Goal: Complete application form

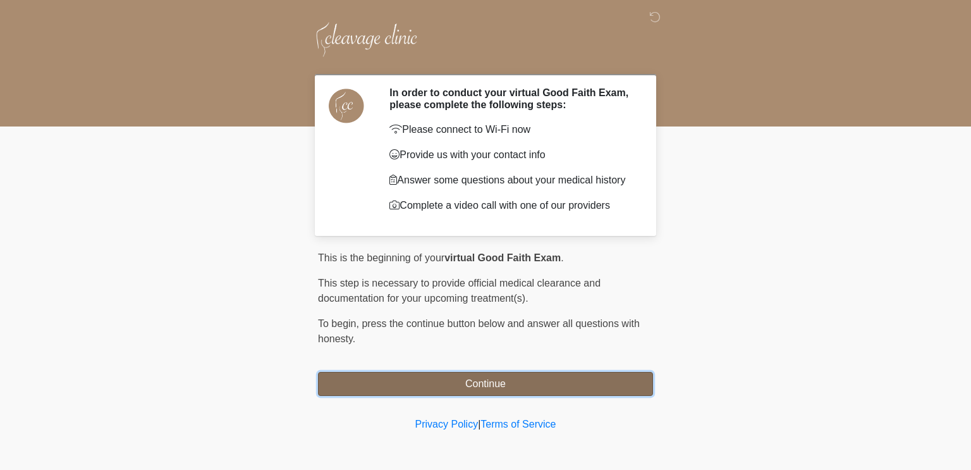
click at [565, 384] on button "Continue" at bounding box center [485, 384] width 335 height 24
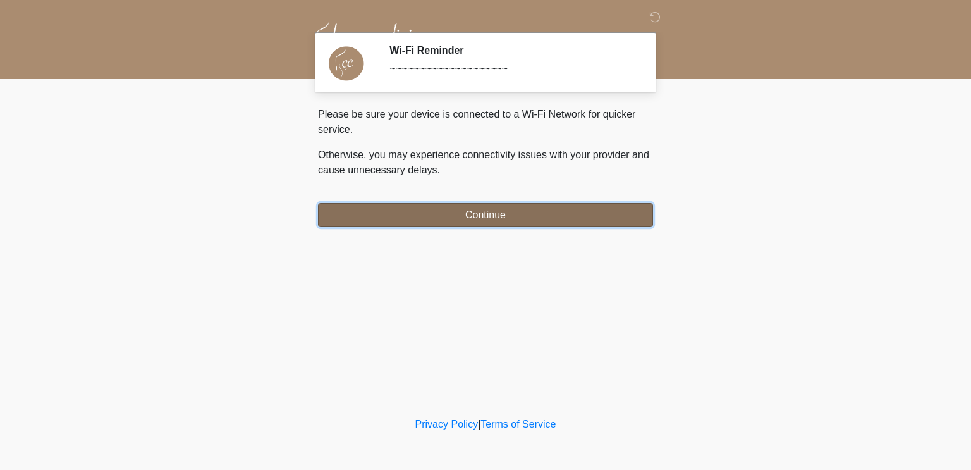
click at [558, 214] on button "Continue" at bounding box center [485, 215] width 335 height 24
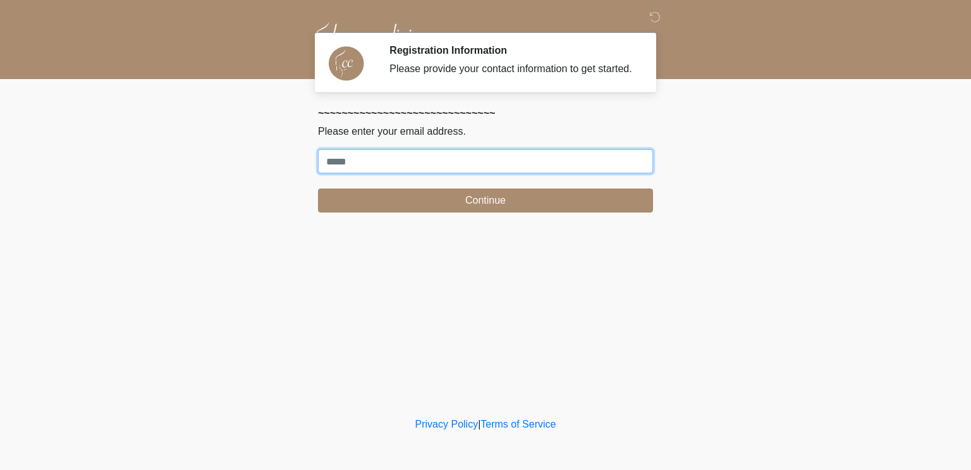
click at [543, 173] on input "Where should we email your treatment plan?" at bounding box center [485, 161] width 335 height 24
type input "**********"
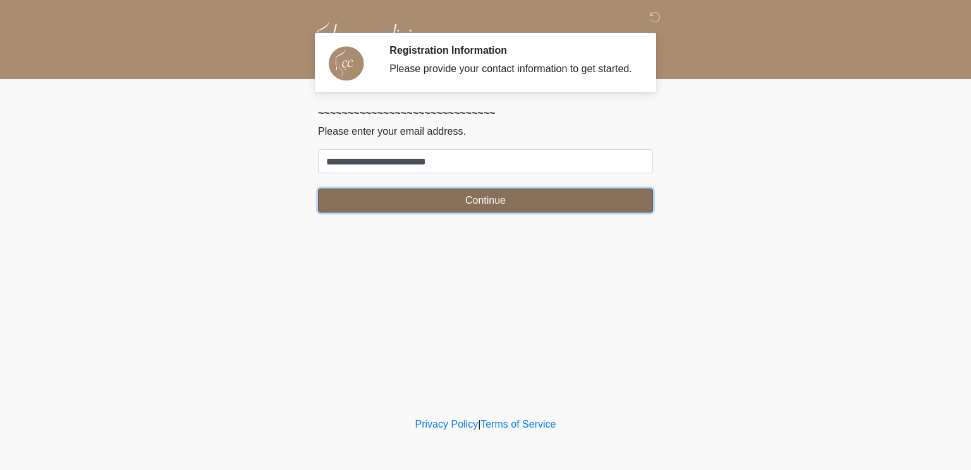
click at [550, 212] on button "Continue" at bounding box center [485, 200] width 335 height 24
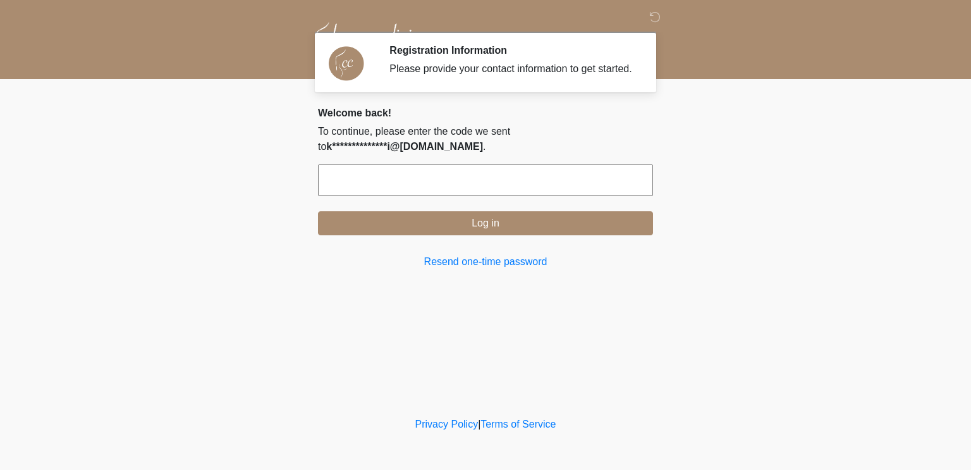
click at [515, 184] on input "text" at bounding box center [485, 180] width 335 height 32
click at [381, 190] on input "text" at bounding box center [485, 180] width 335 height 32
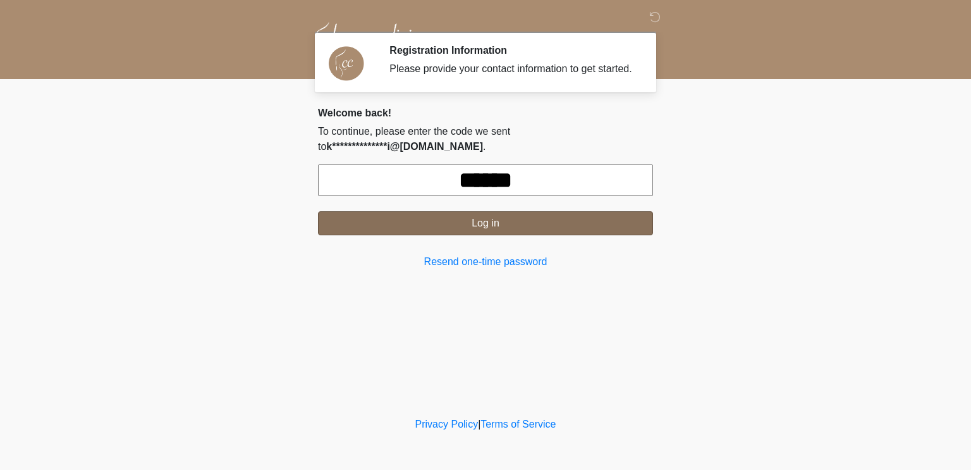
type input "******"
click at [444, 235] on button "Log in" at bounding box center [485, 223] width 335 height 24
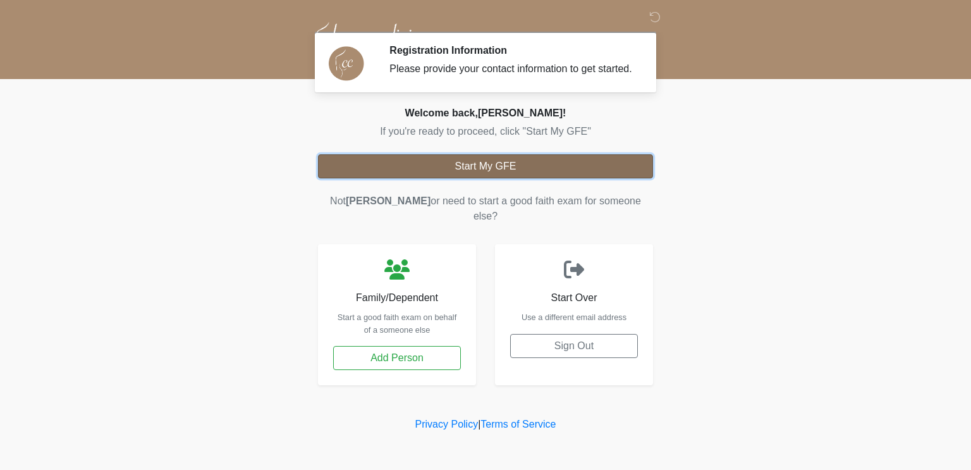
click at [587, 174] on button "Start My GFE" at bounding box center [485, 166] width 335 height 24
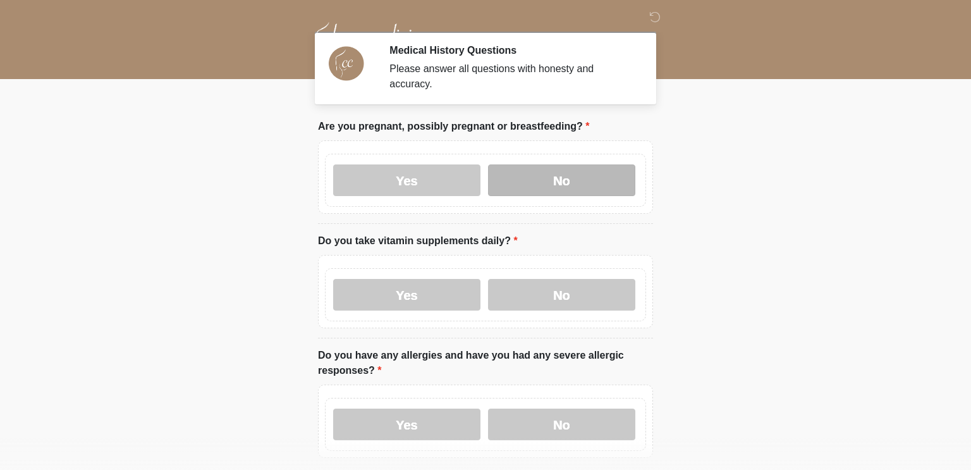
click at [558, 178] on label "No" at bounding box center [561, 180] width 147 height 32
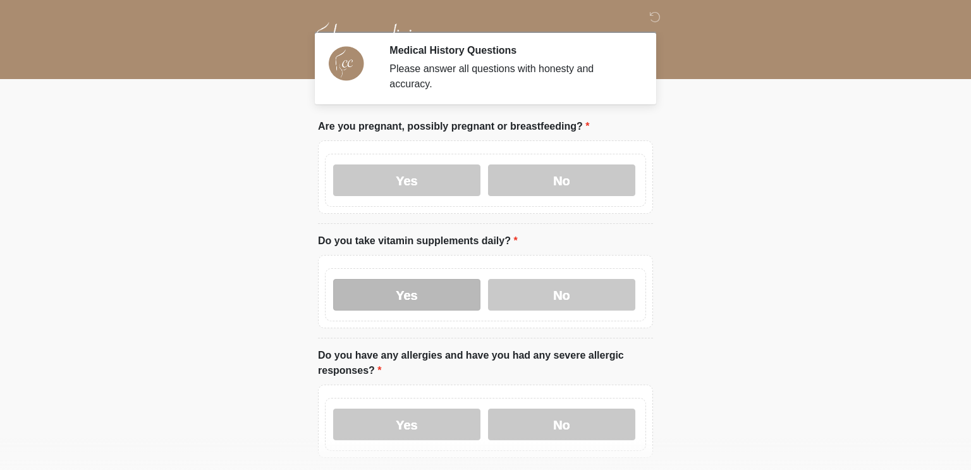
click at [455, 296] on label "Yes" at bounding box center [406, 295] width 147 height 32
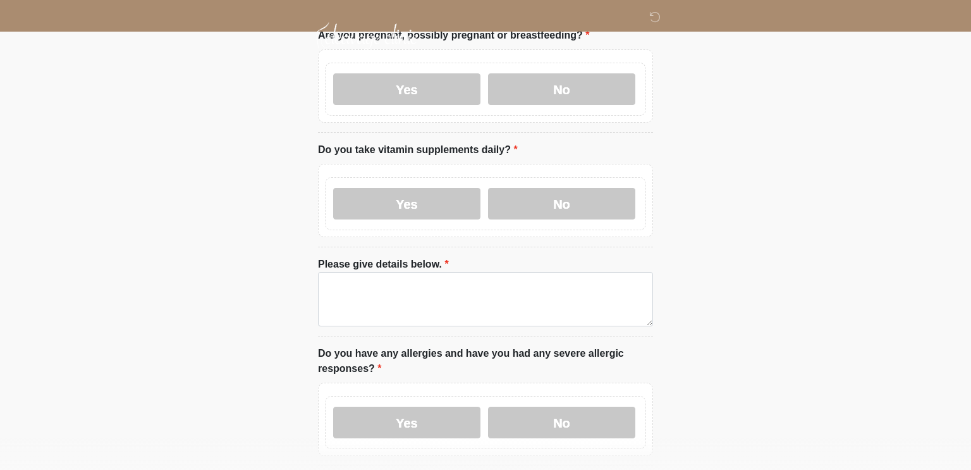
scroll to position [109, 0]
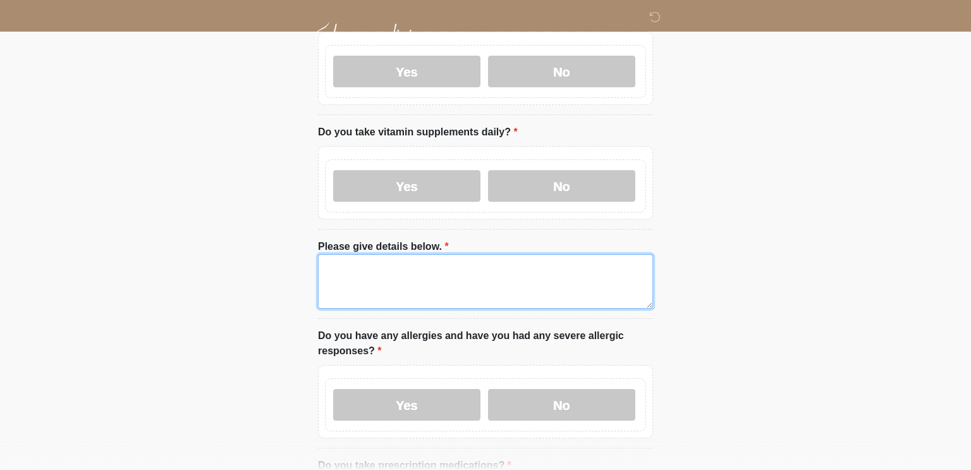
click at [469, 279] on textarea "Please give details below." at bounding box center [485, 281] width 335 height 54
type textarea "*"
type textarea "******"
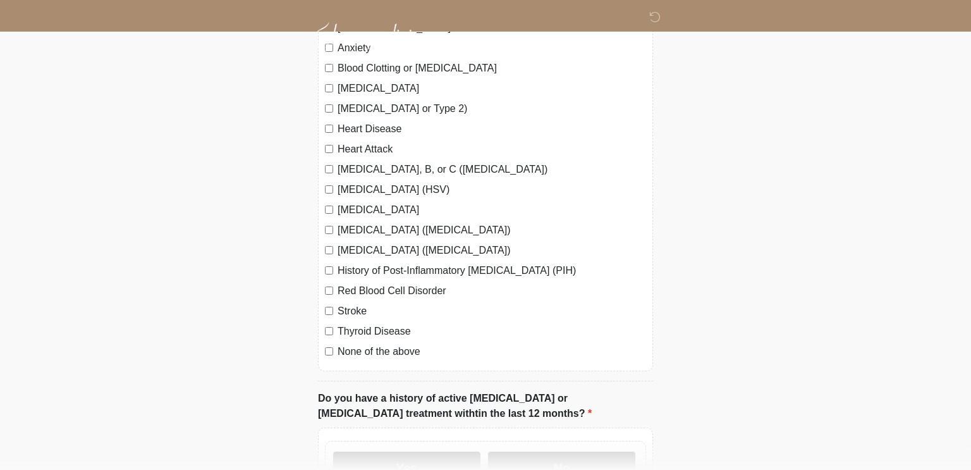
scroll to position [753, 0]
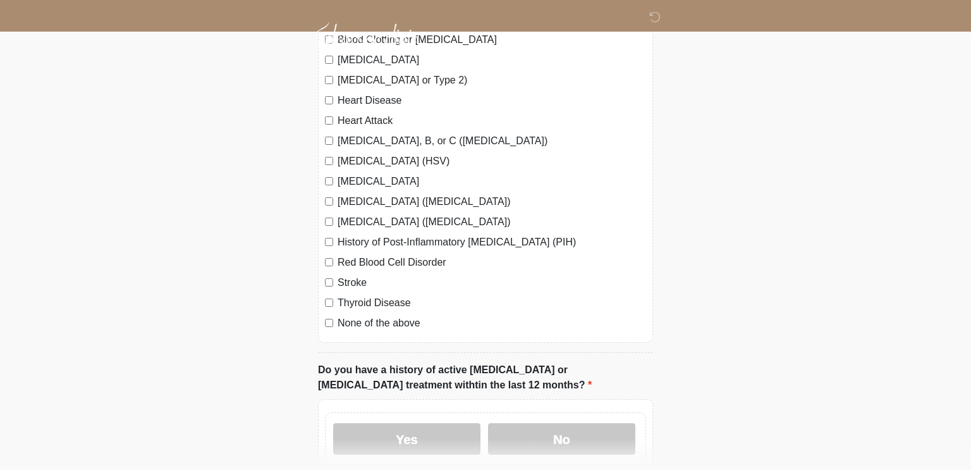
type textarea "**********"
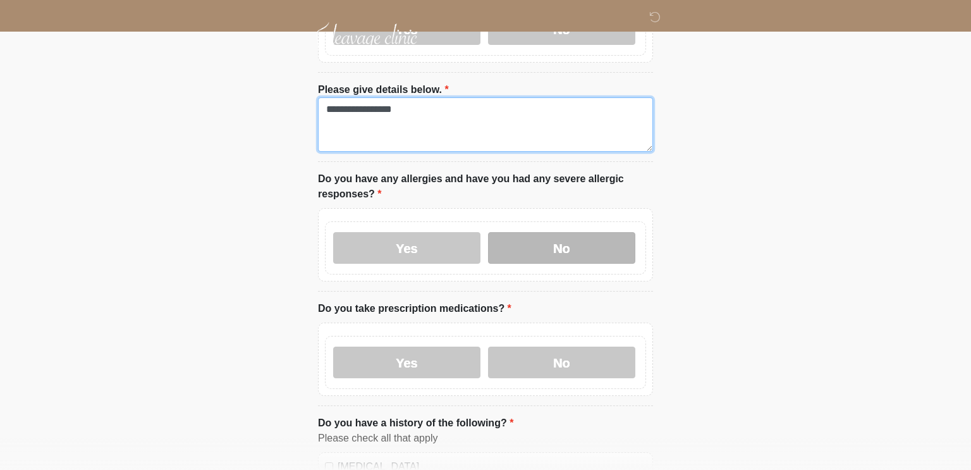
scroll to position [268, 0]
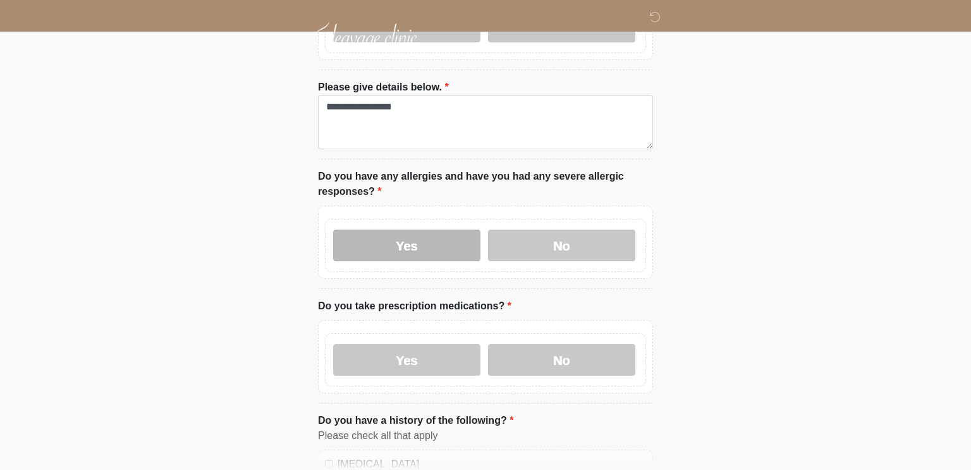
click at [402, 254] on label "Yes" at bounding box center [406, 246] width 147 height 32
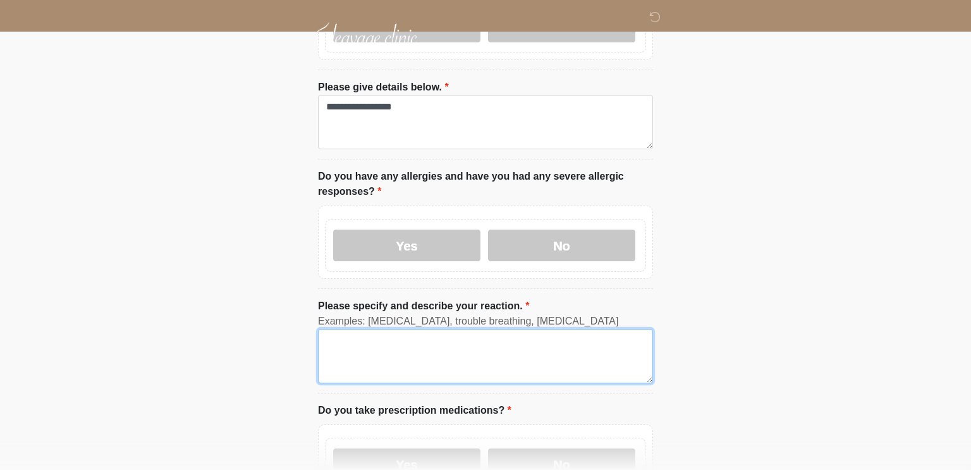
click at [395, 336] on textarea "Please specify and describe your reaction." at bounding box center [485, 356] width 335 height 54
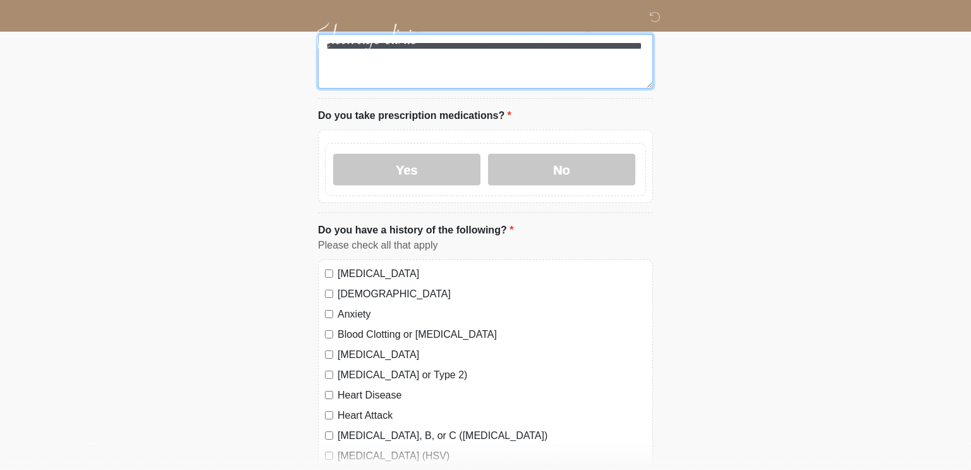
scroll to position [564, 0]
type textarea "**********"
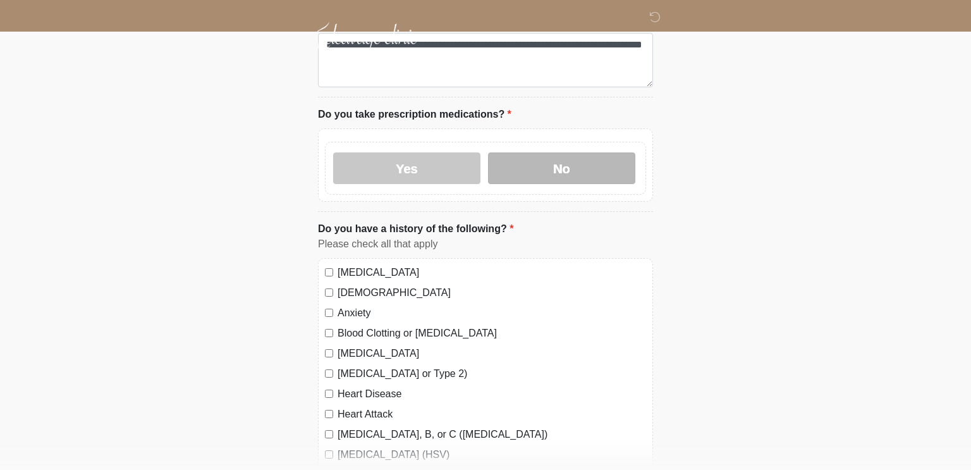
click at [548, 173] on label "No" at bounding box center [561, 168] width 147 height 32
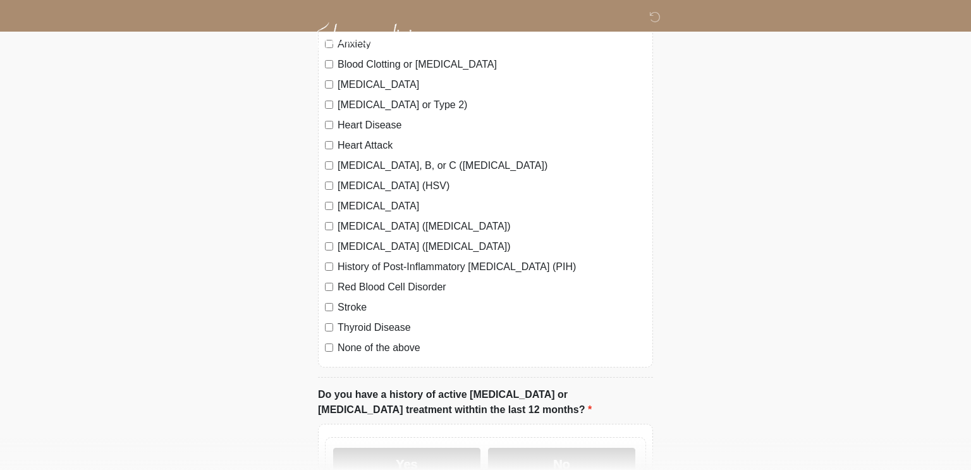
scroll to position [1062, 0]
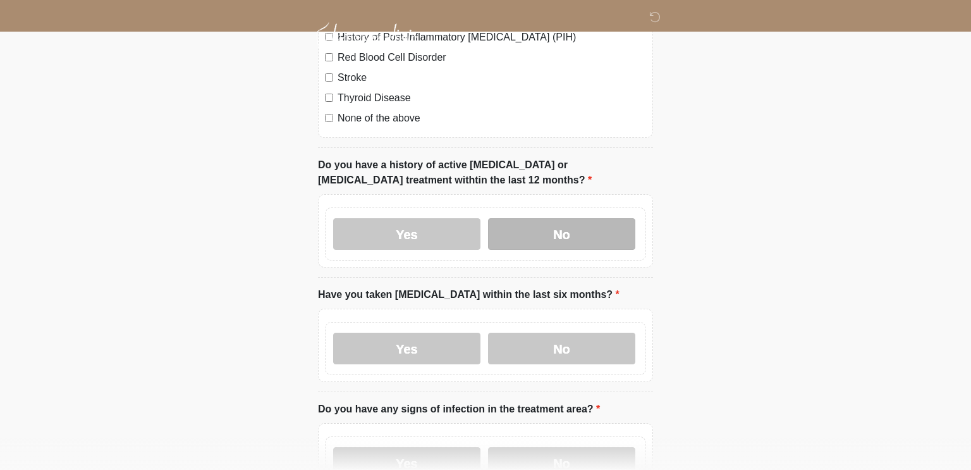
click at [558, 233] on label "No" at bounding box center [561, 234] width 147 height 32
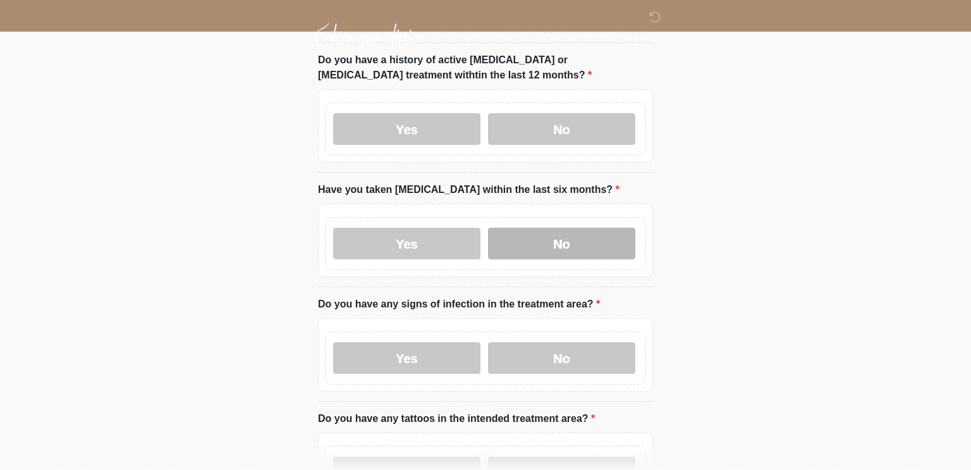
click at [531, 240] on label "No" at bounding box center [561, 244] width 147 height 32
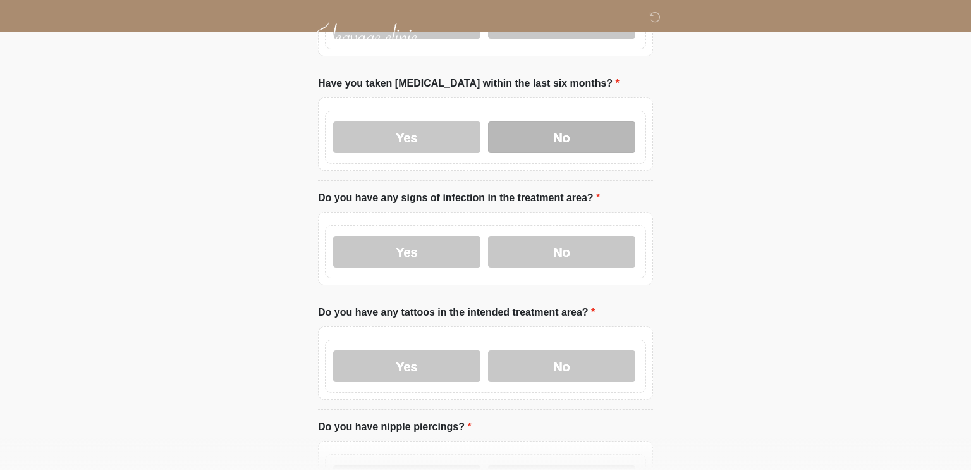
scroll to position [1289, 0]
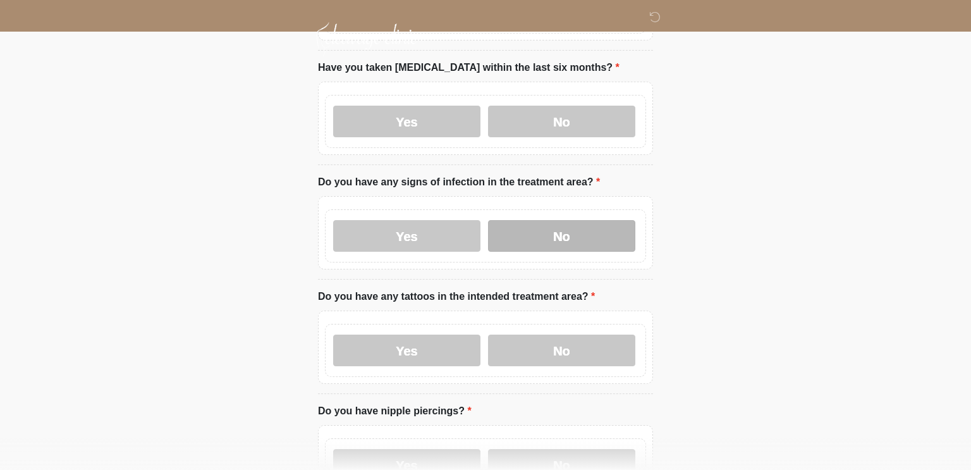
click at [531, 238] on label "No" at bounding box center [561, 236] width 147 height 32
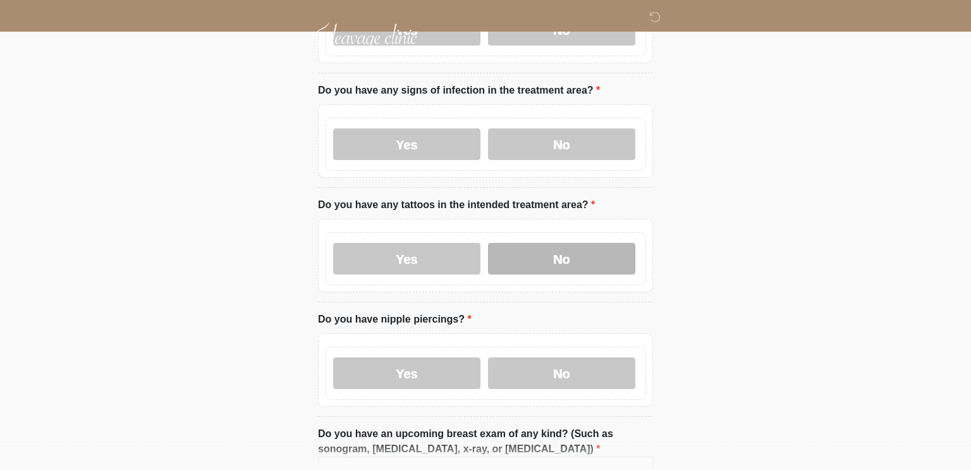
click at [538, 257] on label "No" at bounding box center [561, 259] width 147 height 32
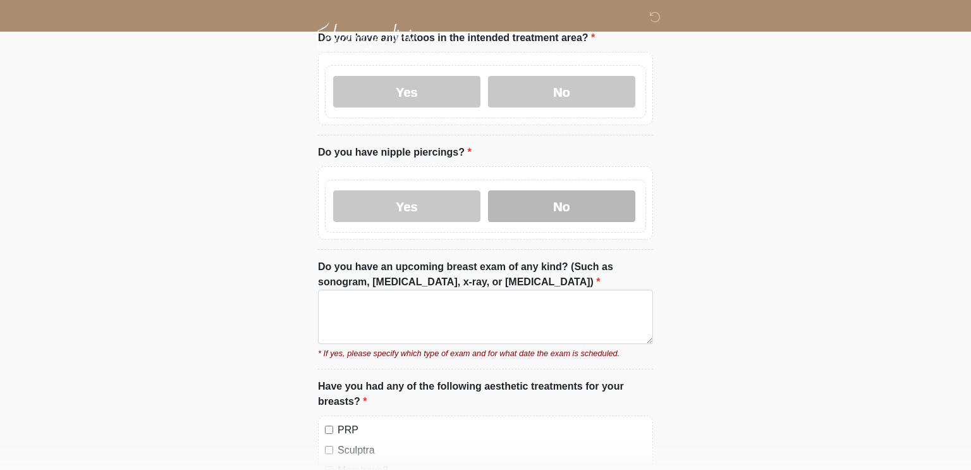
click at [531, 204] on label "No" at bounding box center [561, 206] width 147 height 32
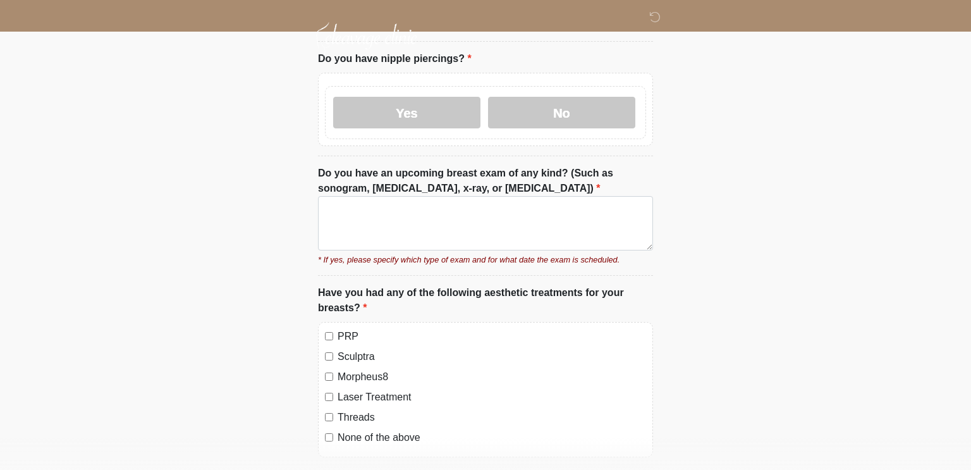
scroll to position [1643, 0]
click at [452, 204] on textarea "Do you have an upcoming breast exam of any kind? (Such as sonogram, [MEDICAL_DA…" at bounding box center [485, 222] width 335 height 54
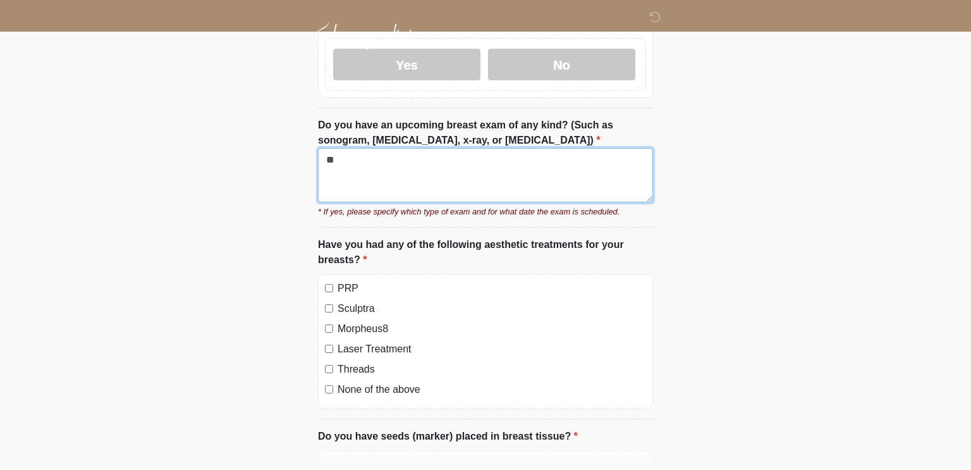
scroll to position [1704, 0]
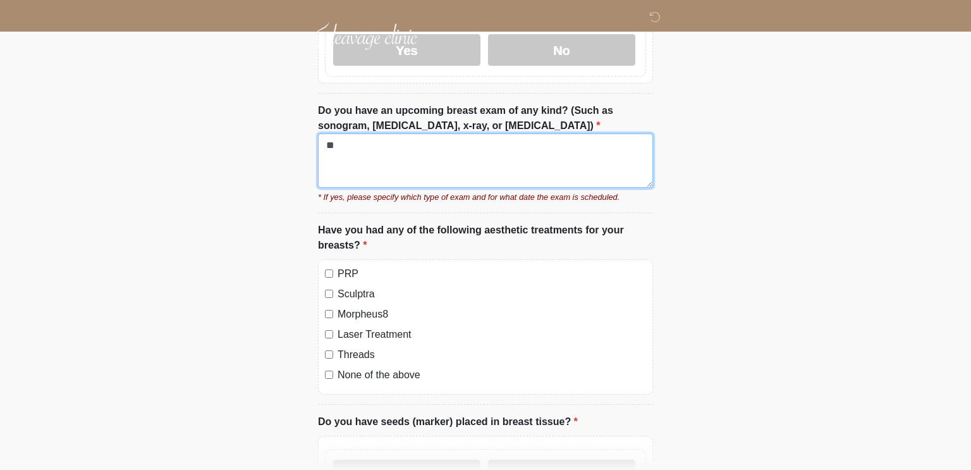
type textarea "**"
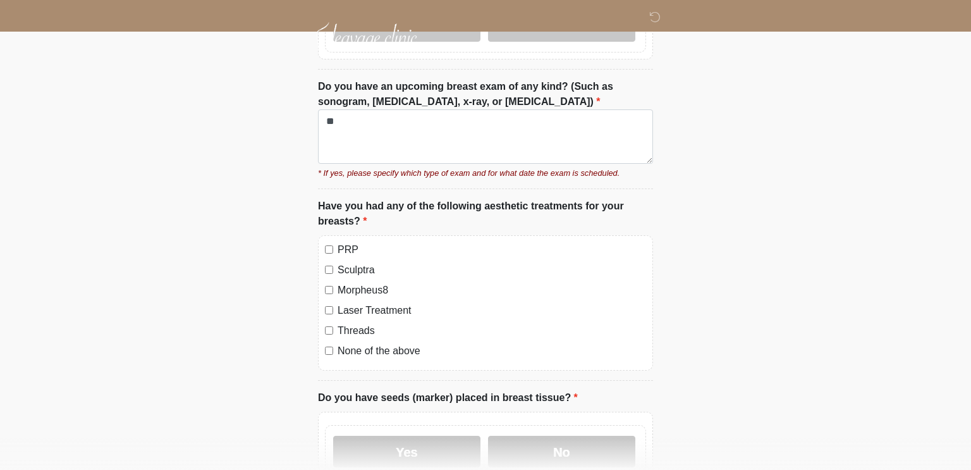
scroll to position [1888, 0]
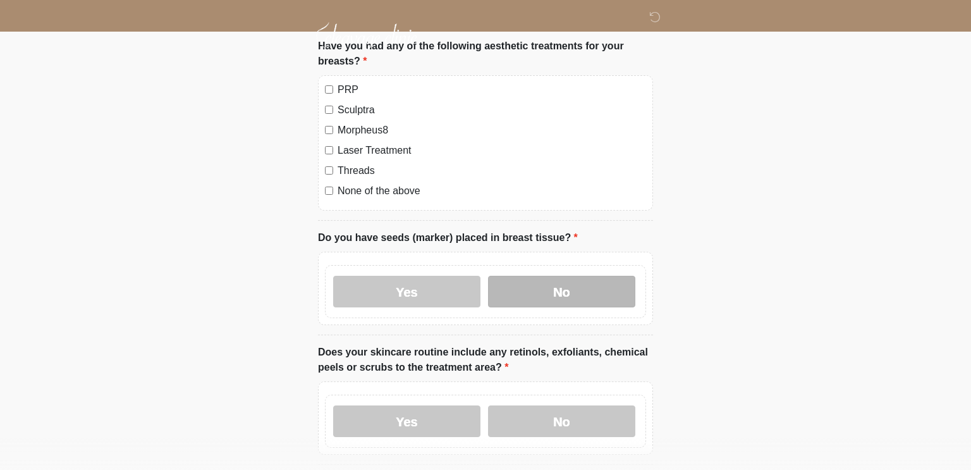
click at [604, 293] on label "No" at bounding box center [561, 292] width 147 height 32
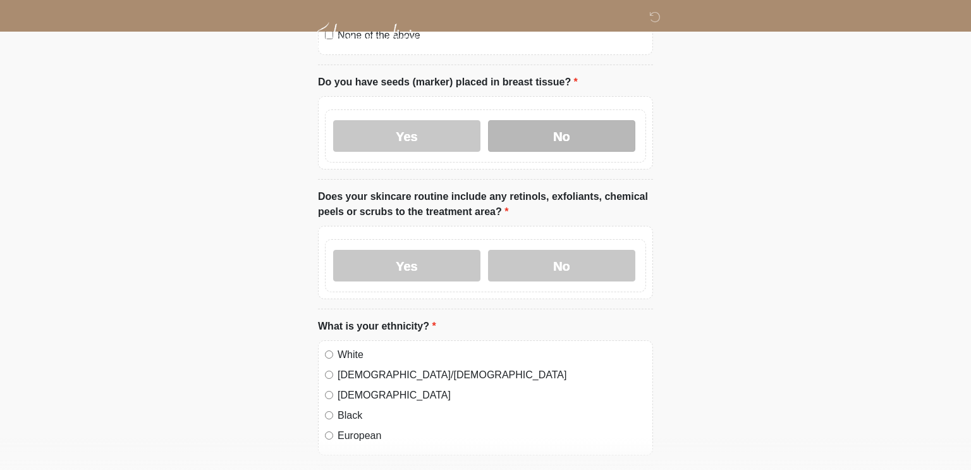
scroll to position [2053, 0]
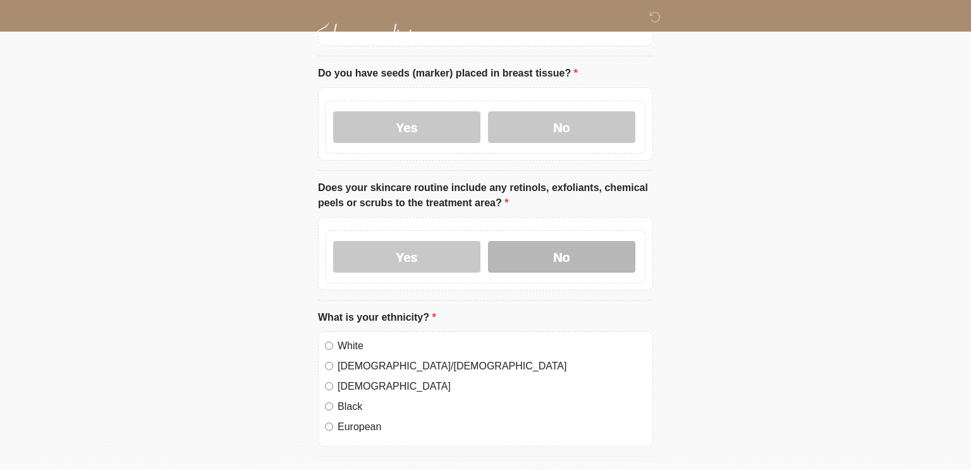
click at [562, 247] on label "No" at bounding box center [561, 257] width 147 height 32
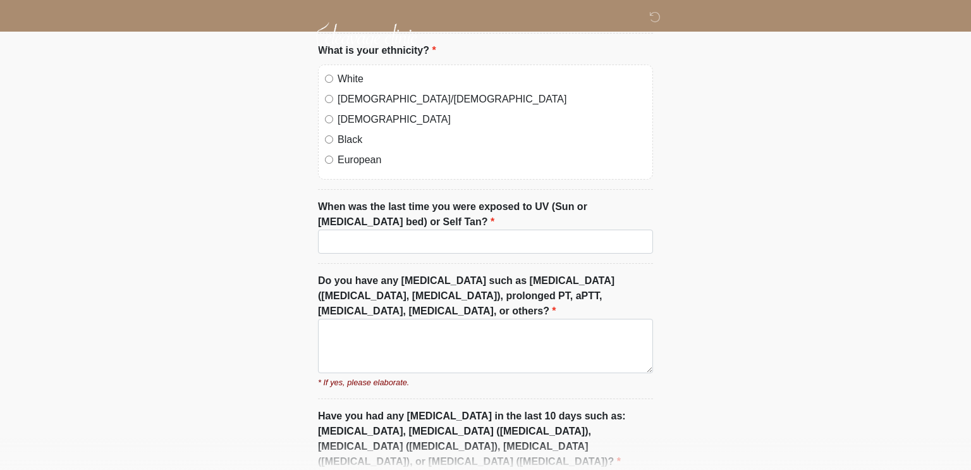
scroll to position [2322, 0]
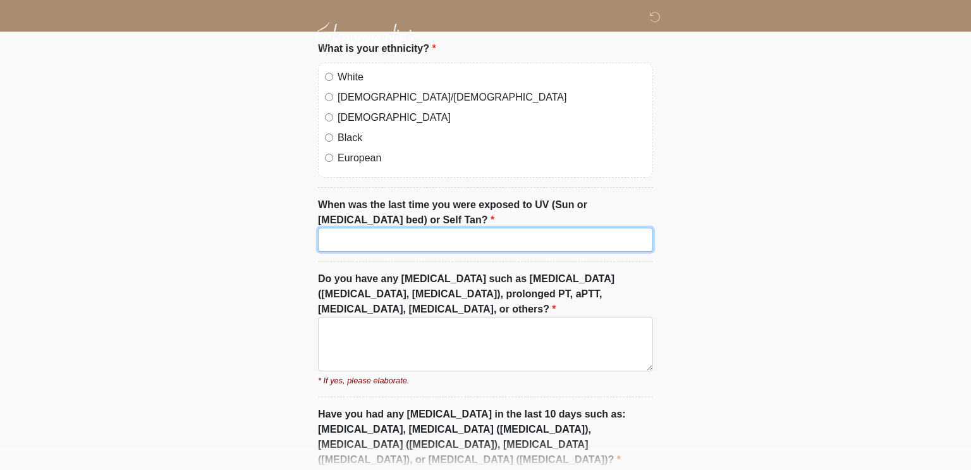
click at [493, 237] on input "When was the last time you were exposed to UV (Sun or [MEDICAL_DATA] bed) or Se…" at bounding box center [485, 240] width 335 height 24
type input "**********"
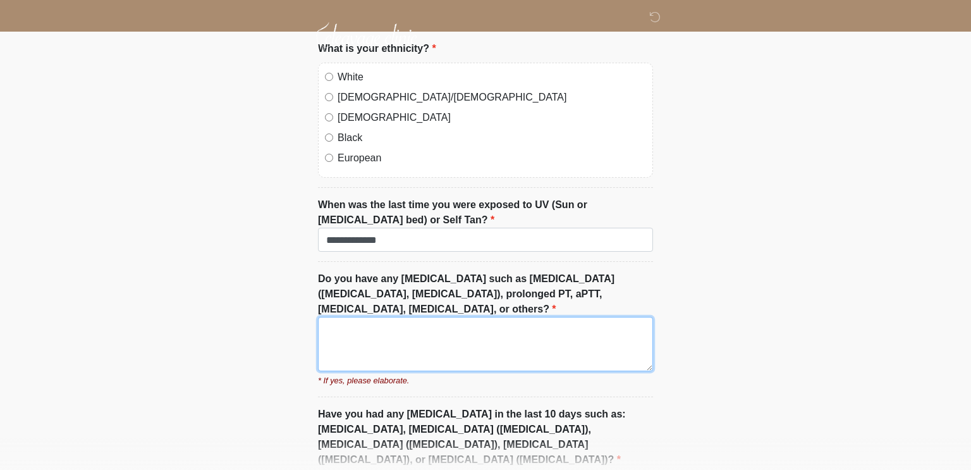
click at [444, 317] on textarea "Do you have any [MEDICAL_DATA] such as [MEDICAL_DATA] ([MEDICAL_DATA], [MEDICAL…" at bounding box center [485, 344] width 335 height 54
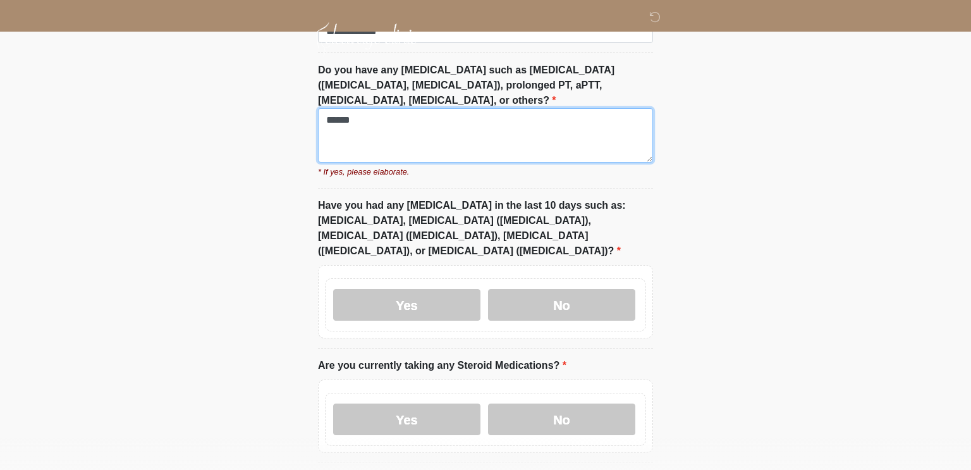
scroll to position [2532, 0]
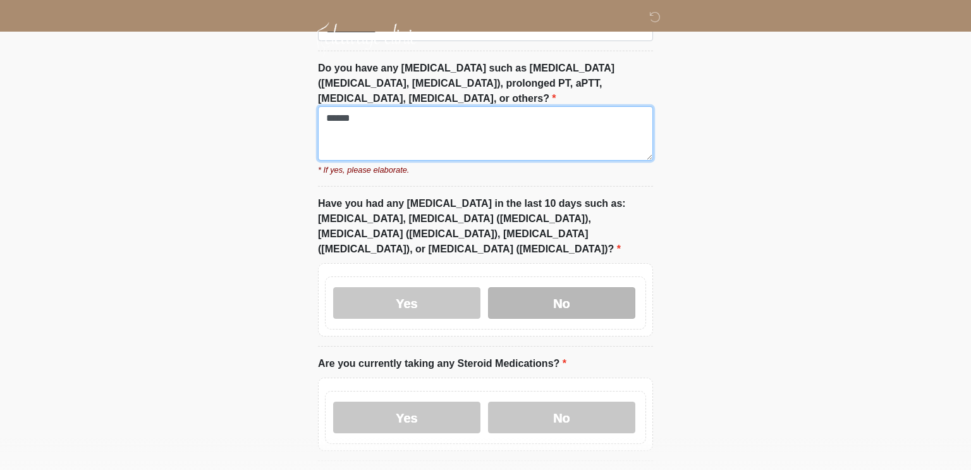
type textarea "******"
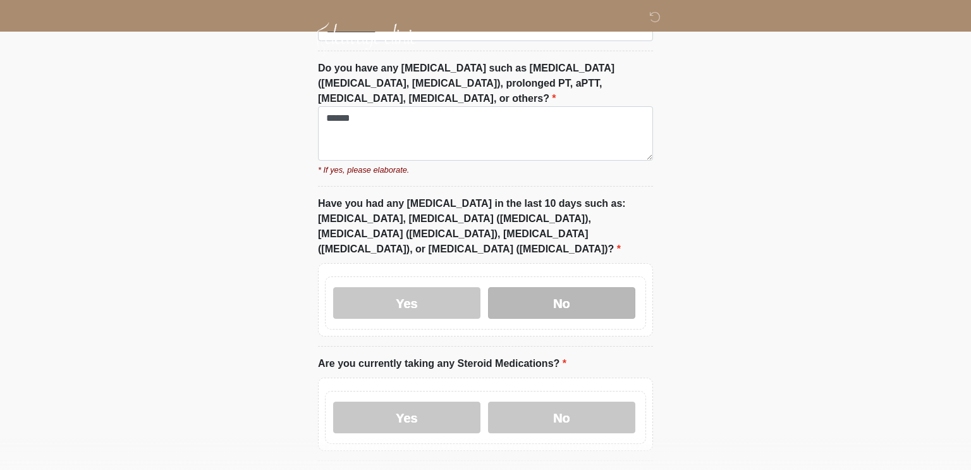
click at [587, 287] on label "No" at bounding box center [561, 303] width 147 height 32
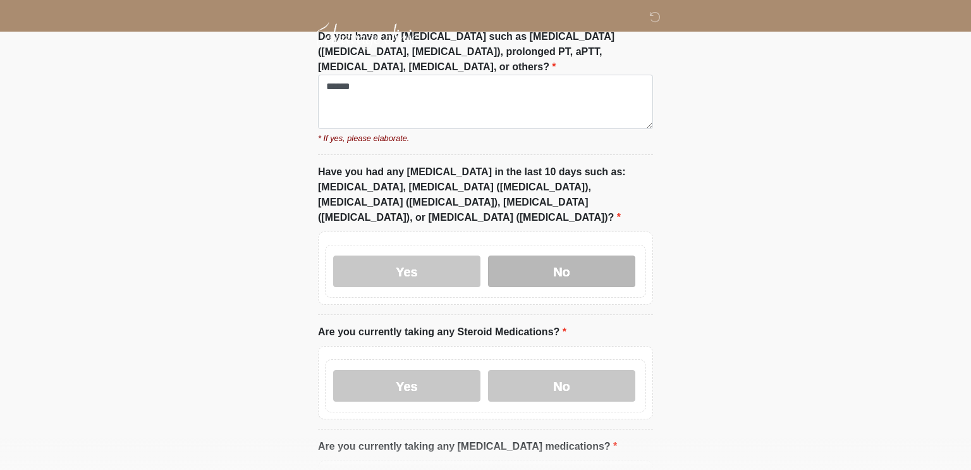
scroll to position [2675, 0]
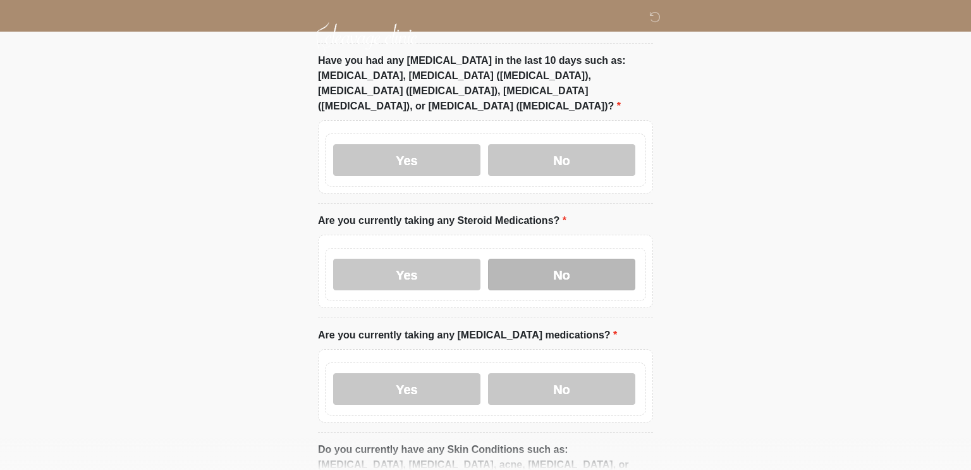
click at [577, 259] on label "No" at bounding box center [561, 275] width 147 height 32
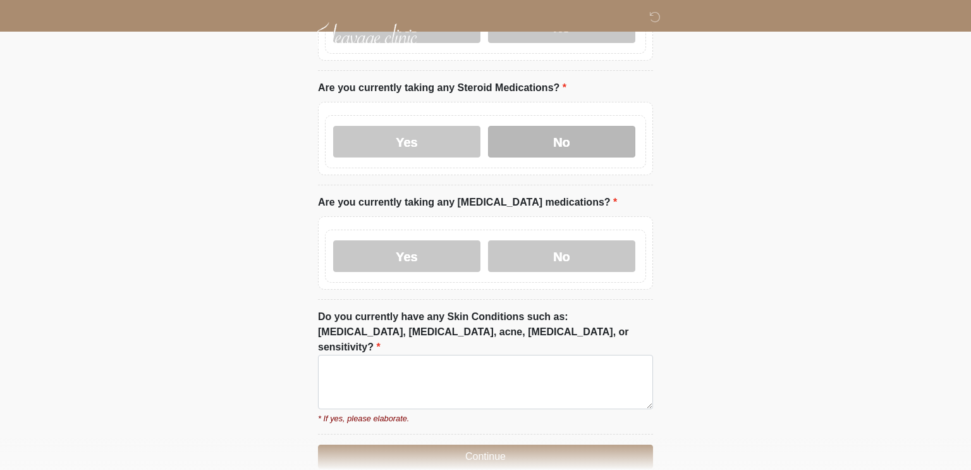
scroll to position [2813, 0]
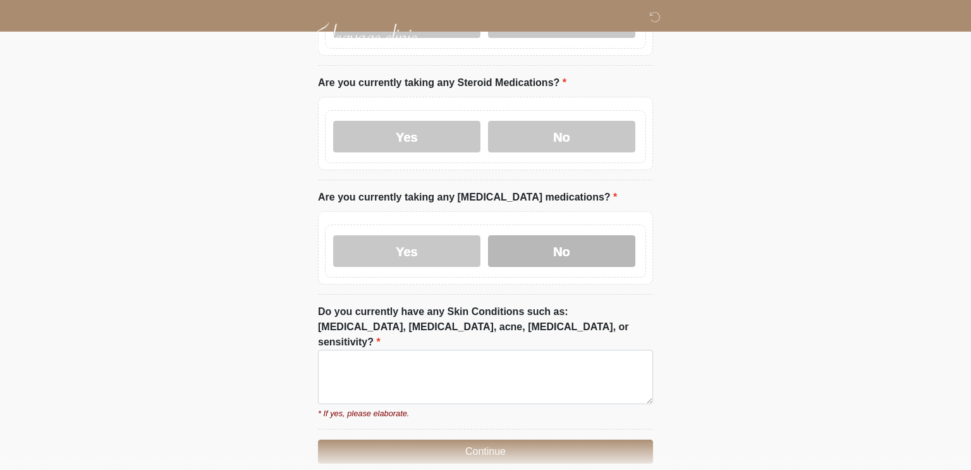
click at [582, 235] on label "No" at bounding box center [561, 251] width 147 height 32
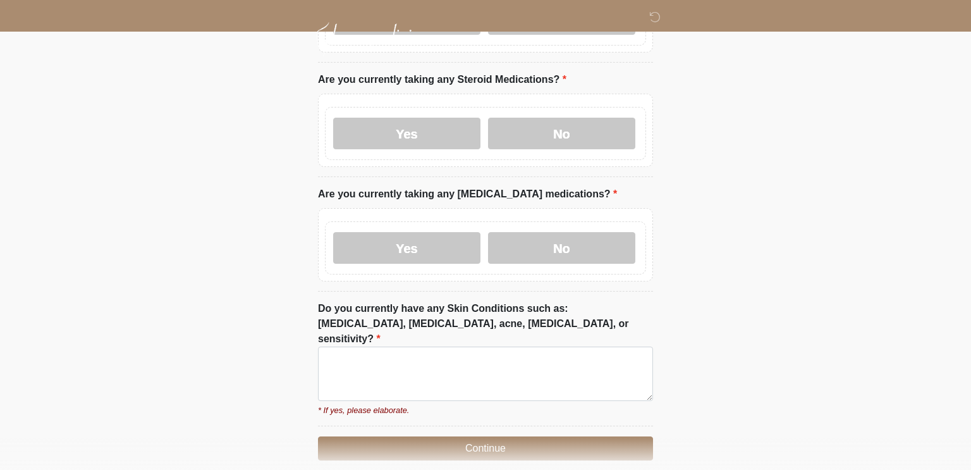
scroll to position [2817, 0]
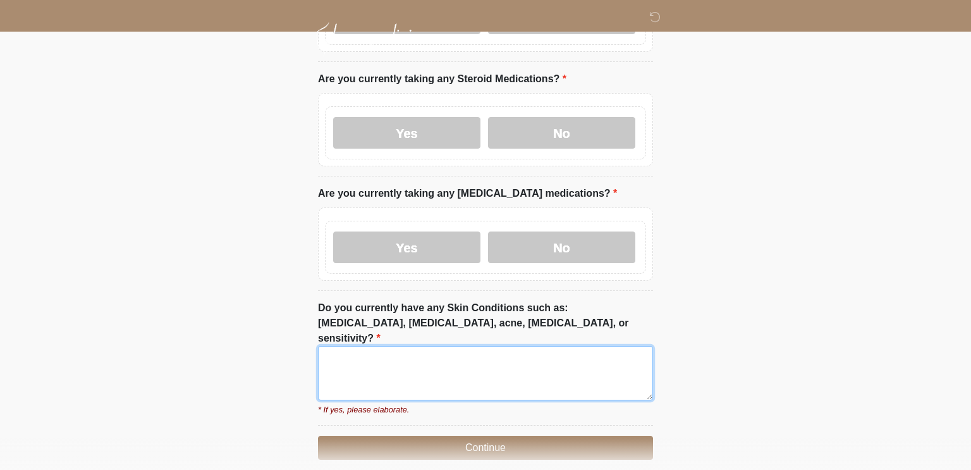
click at [549, 346] on textarea "Do you currently have any Skin Conditions such as: [MEDICAL_DATA], [MEDICAL_DAT…" at bounding box center [485, 373] width 335 height 54
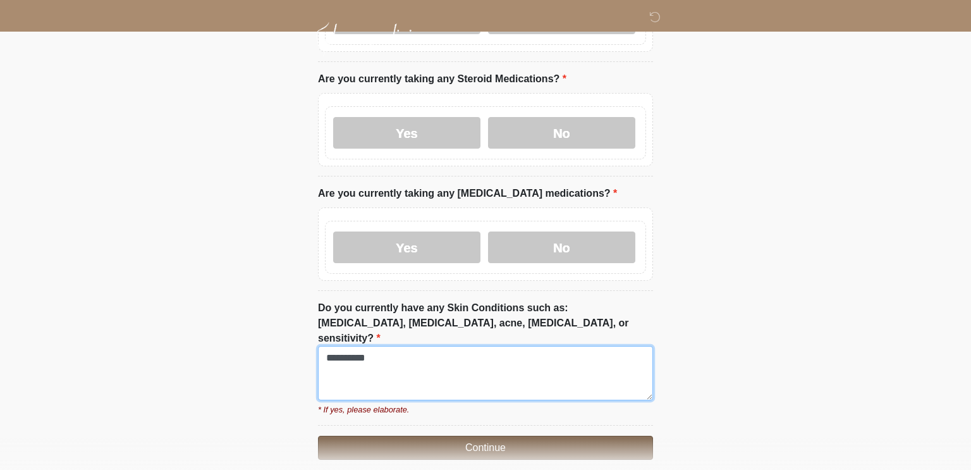
type textarea "**********"
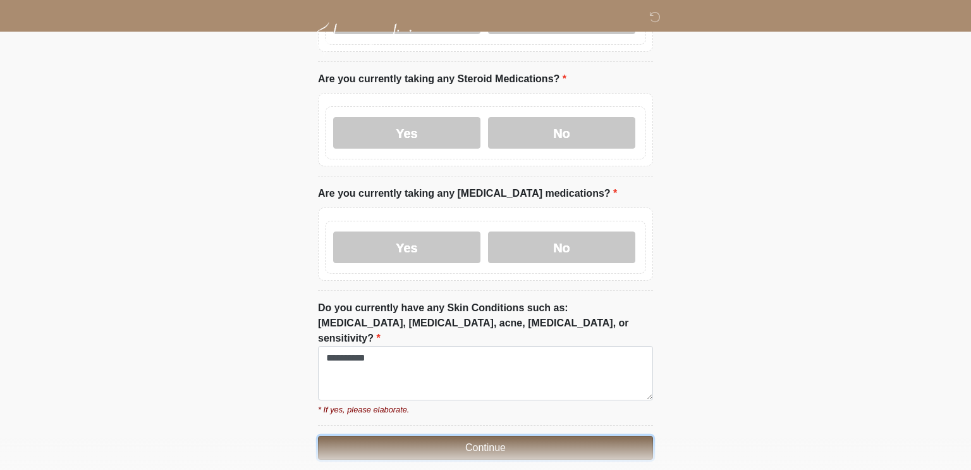
click at [512, 436] on button "Continue" at bounding box center [485, 448] width 335 height 24
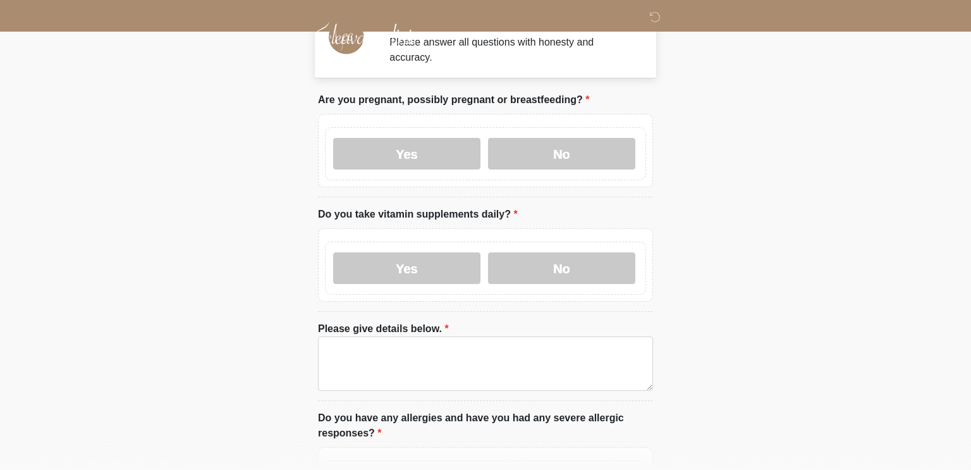
scroll to position [0, 0]
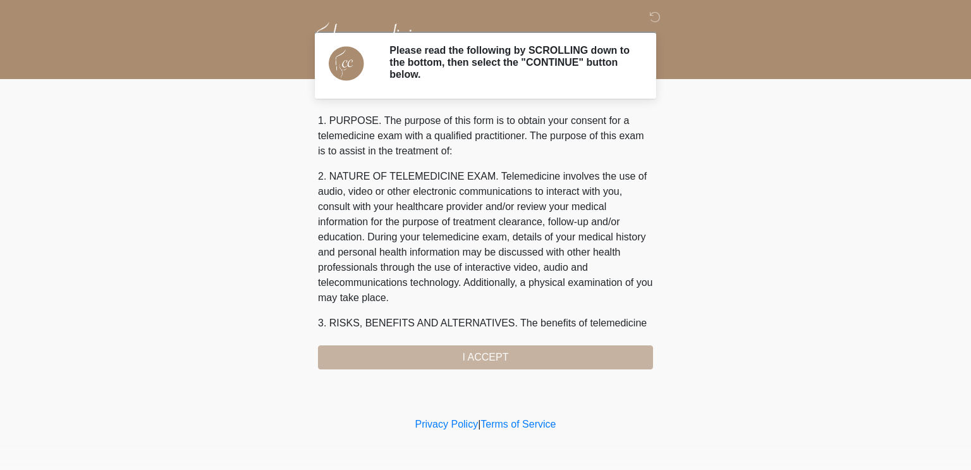
click at [573, 350] on div "1. PURPOSE. The purpose of this form is to obtain your consent for a telemedici…" at bounding box center [485, 241] width 335 height 256
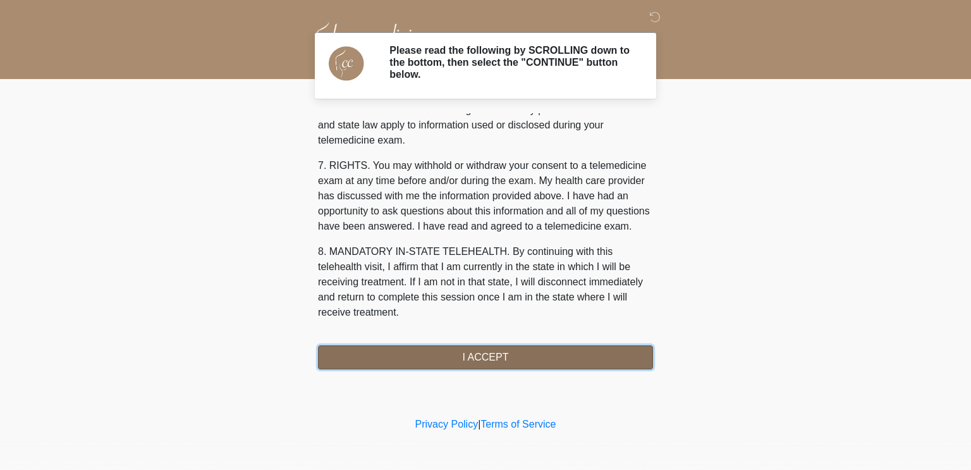
click at [532, 345] on button "I ACCEPT" at bounding box center [485, 357] width 335 height 24
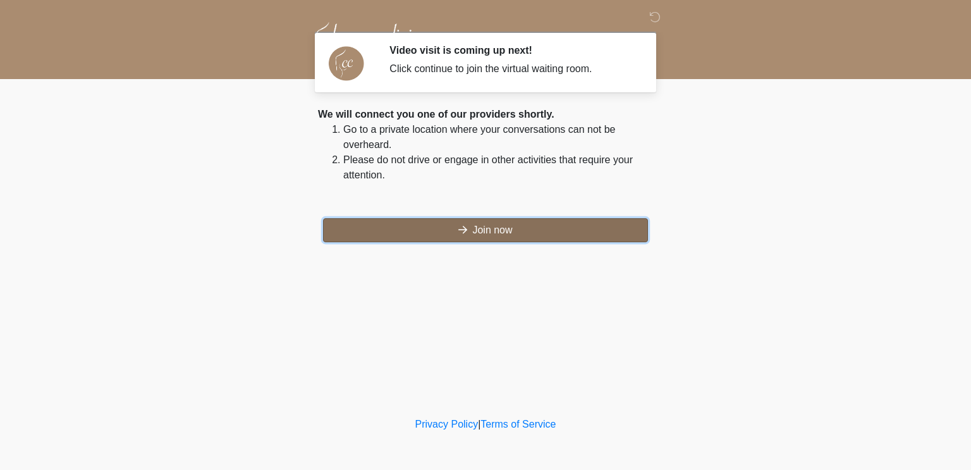
click at [507, 234] on button "Join now" at bounding box center [485, 230] width 325 height 24
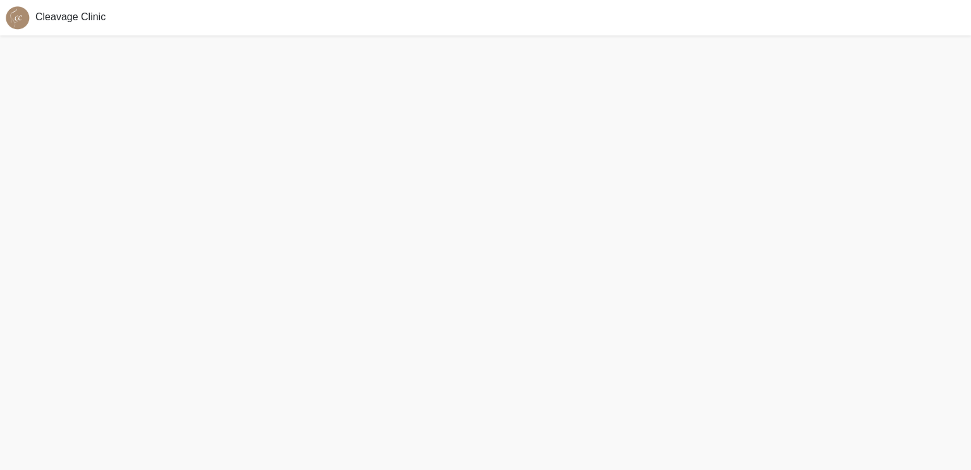
scroll to position [4, 0]
